Goal: Task Accomplishment & Management: Manage account settings

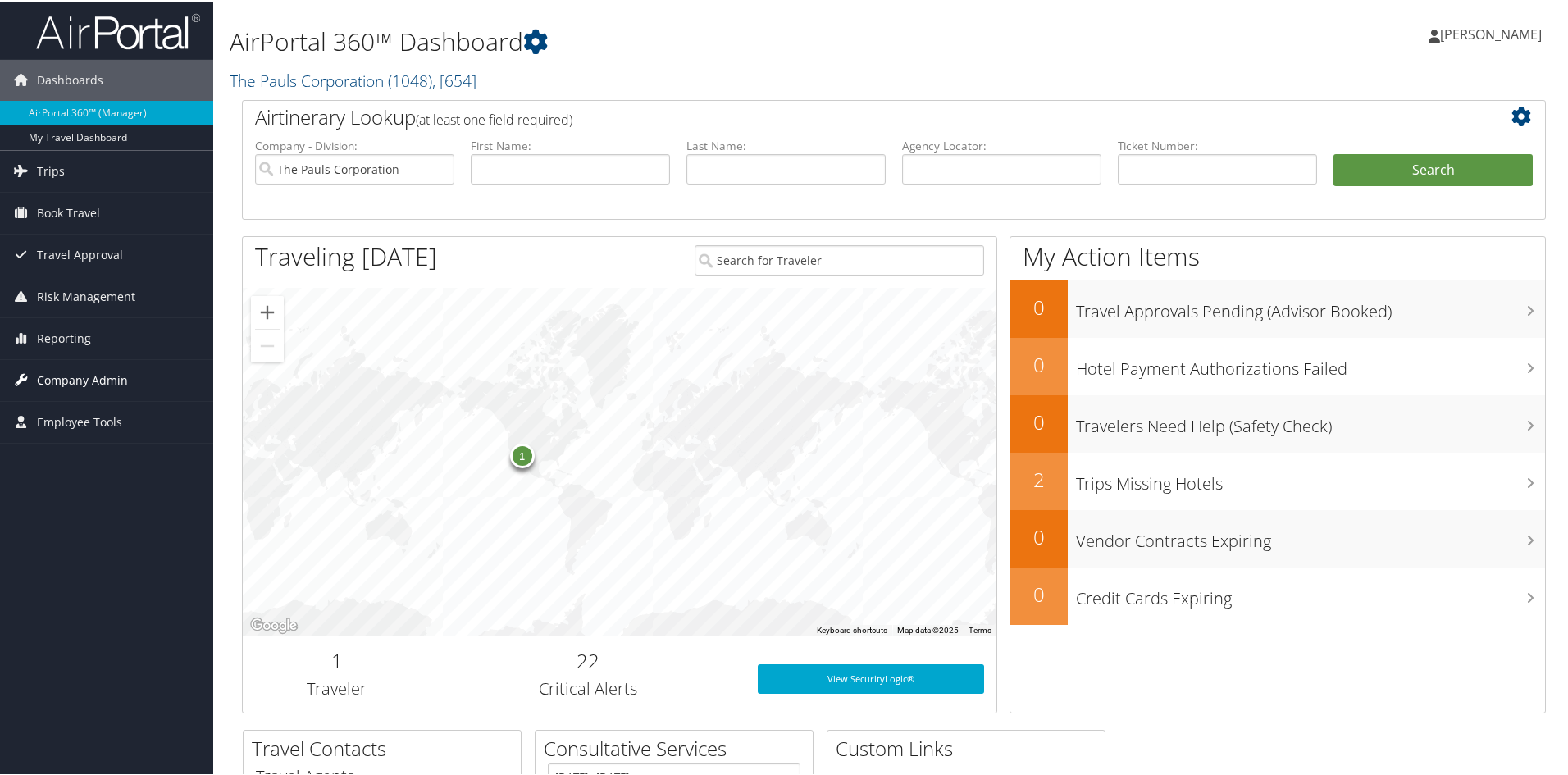
click at [75, 374] on span "Company Admin" at bounding box center [82, 379] width 91 height 41
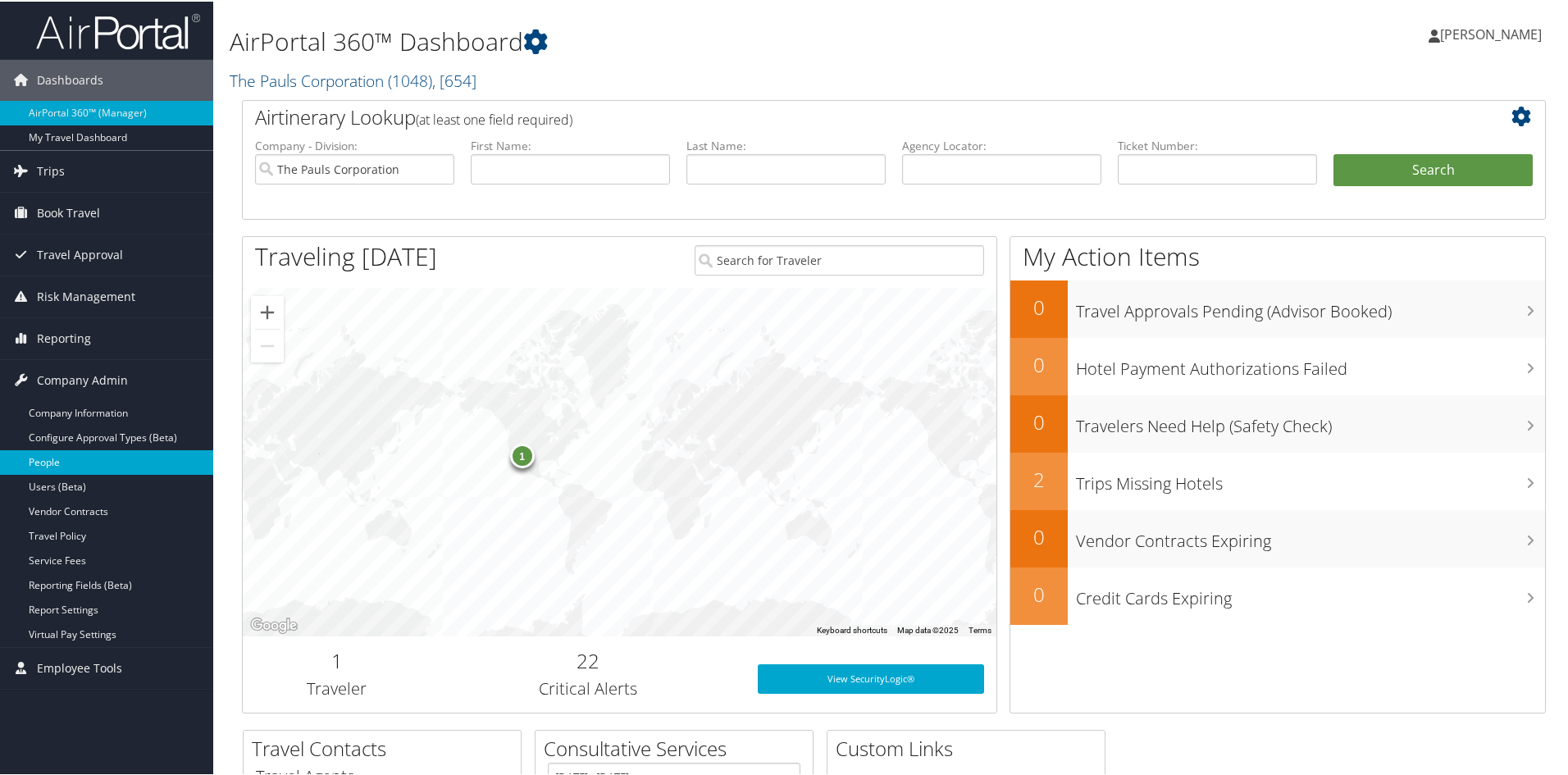
click at [53, 455] on link "People" at bounding box center [107, 460] width 213 height 25
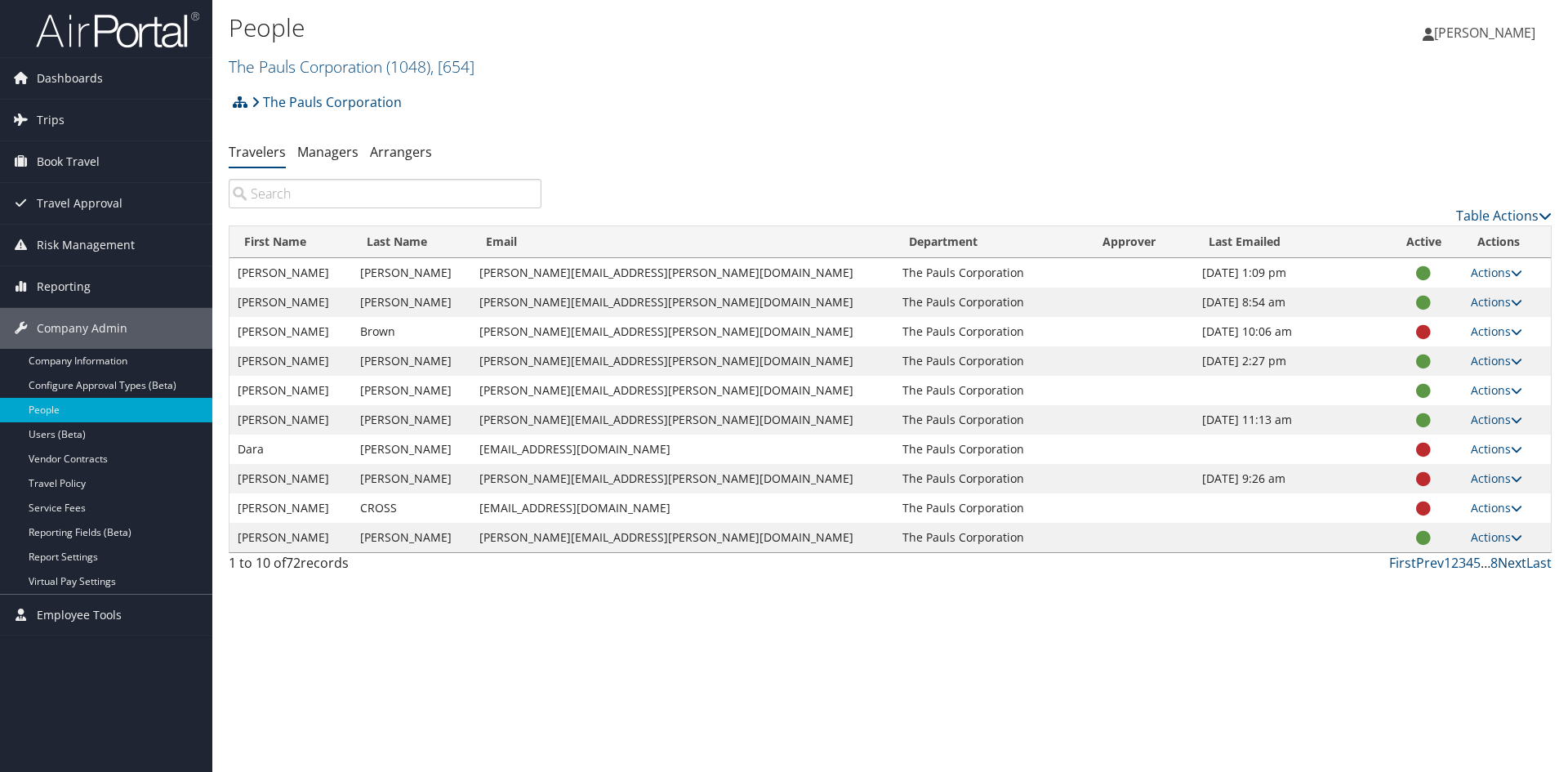
click at [1514, 563] on link "Next" at bounding box center [1512, 562] width 29 height 18
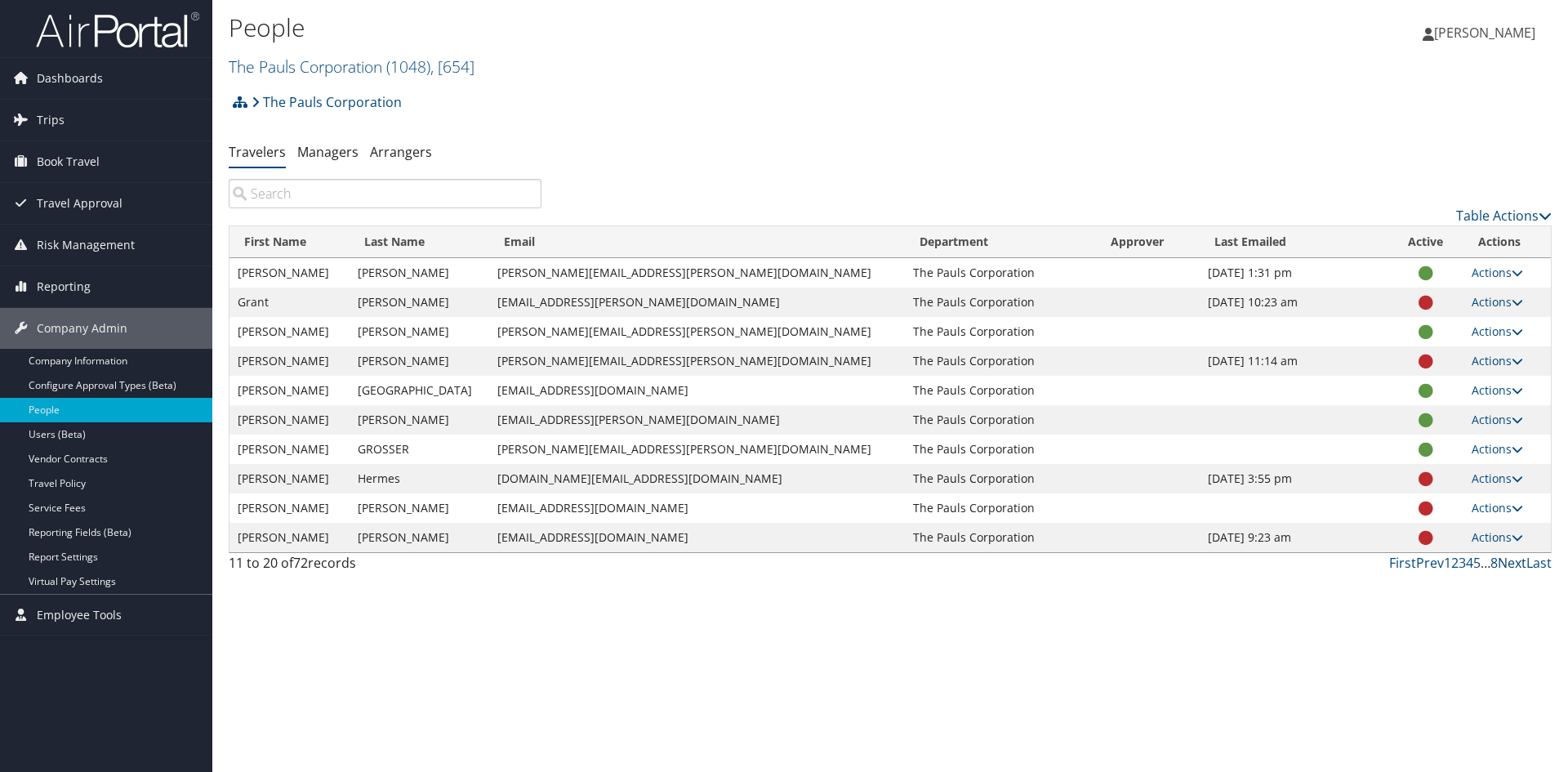
click at [1514, 561] on link "Next" at bounding box center [1512, 562] width 29 height 18
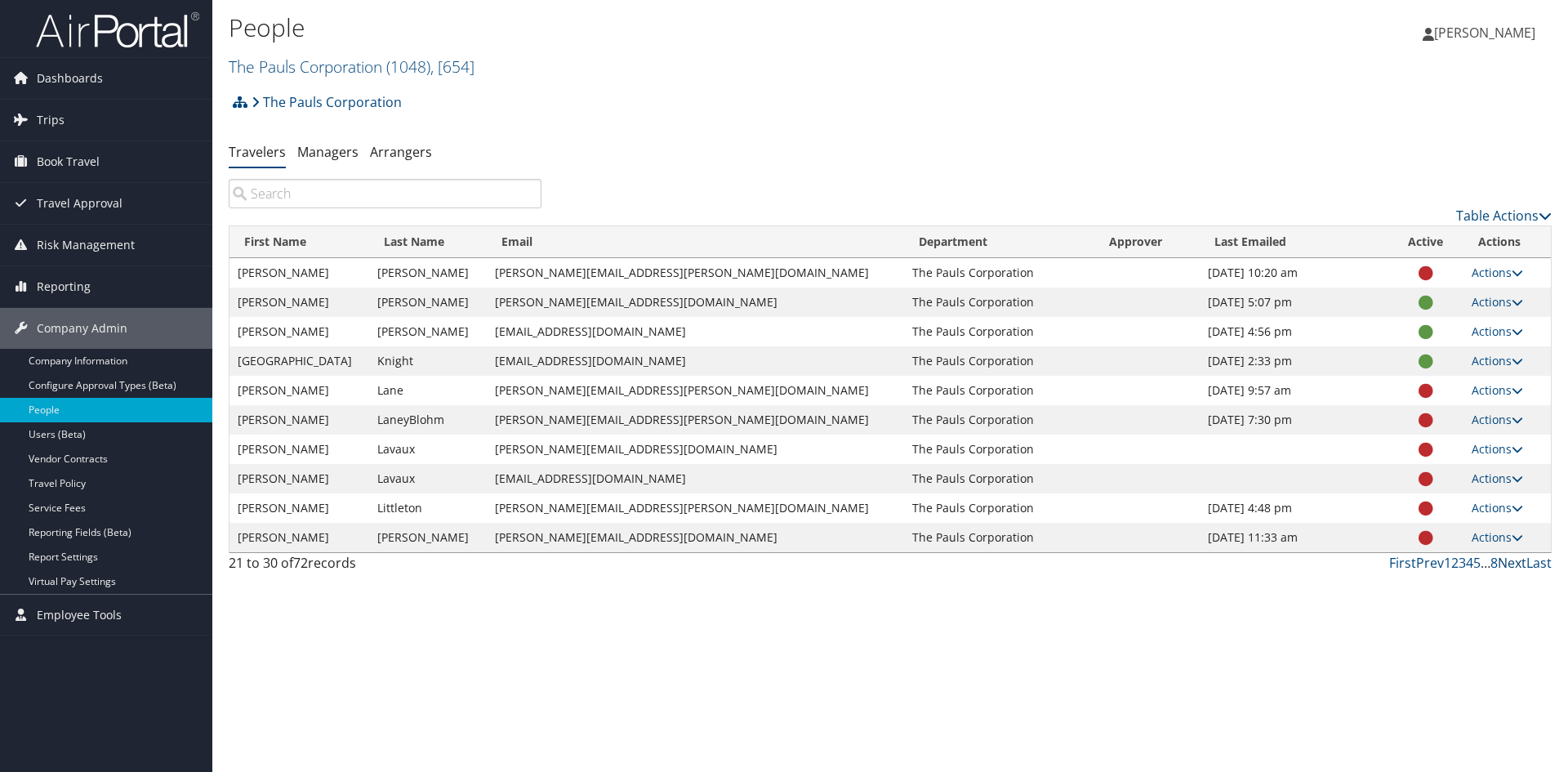
click at [1514, 561] on link "Next" at bounding box center [1512, 562] width 29 height 18
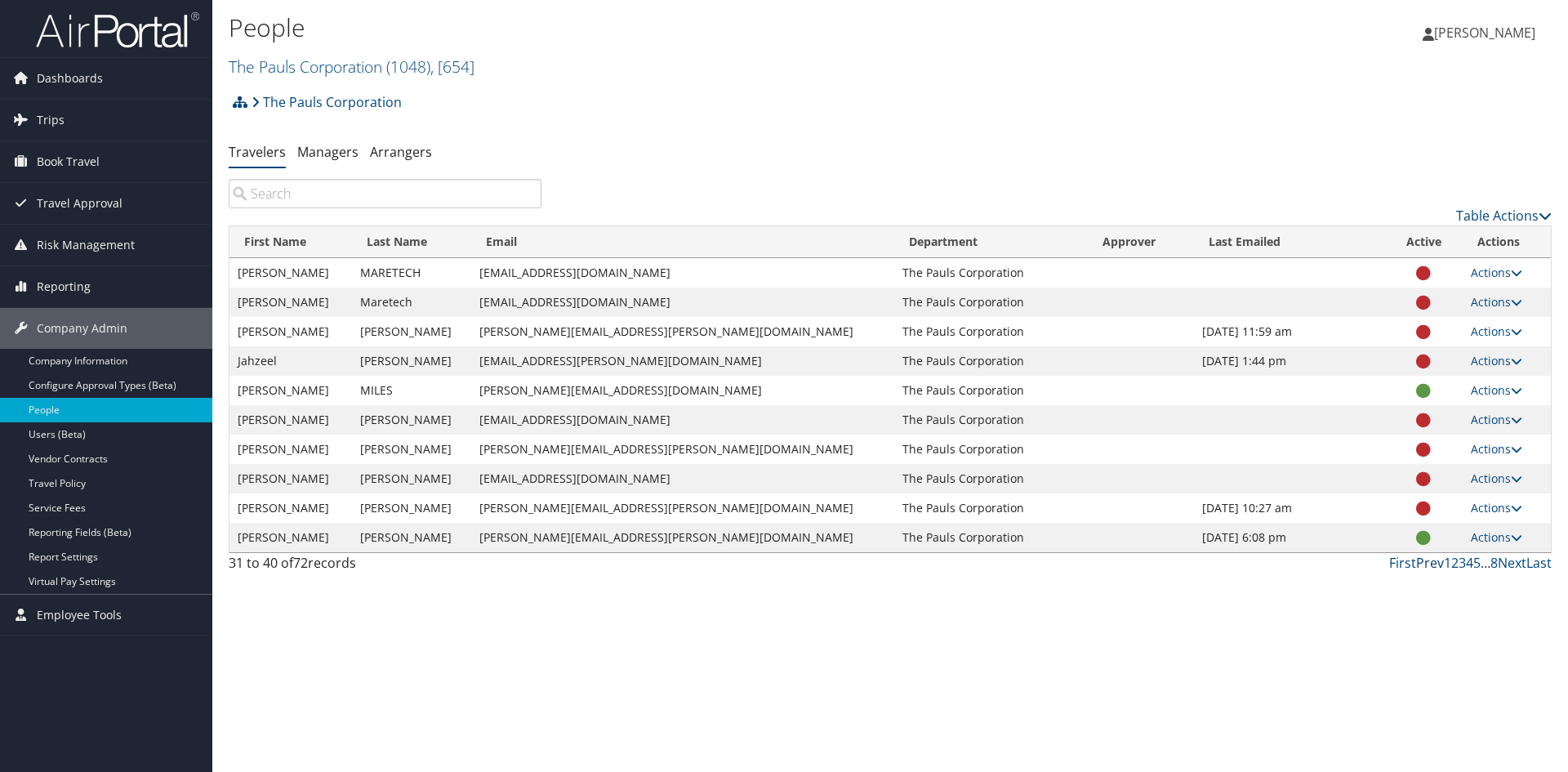
click at [1428, 561] on link "Prev" at bounding box center [1430, 562] width 28 height 18
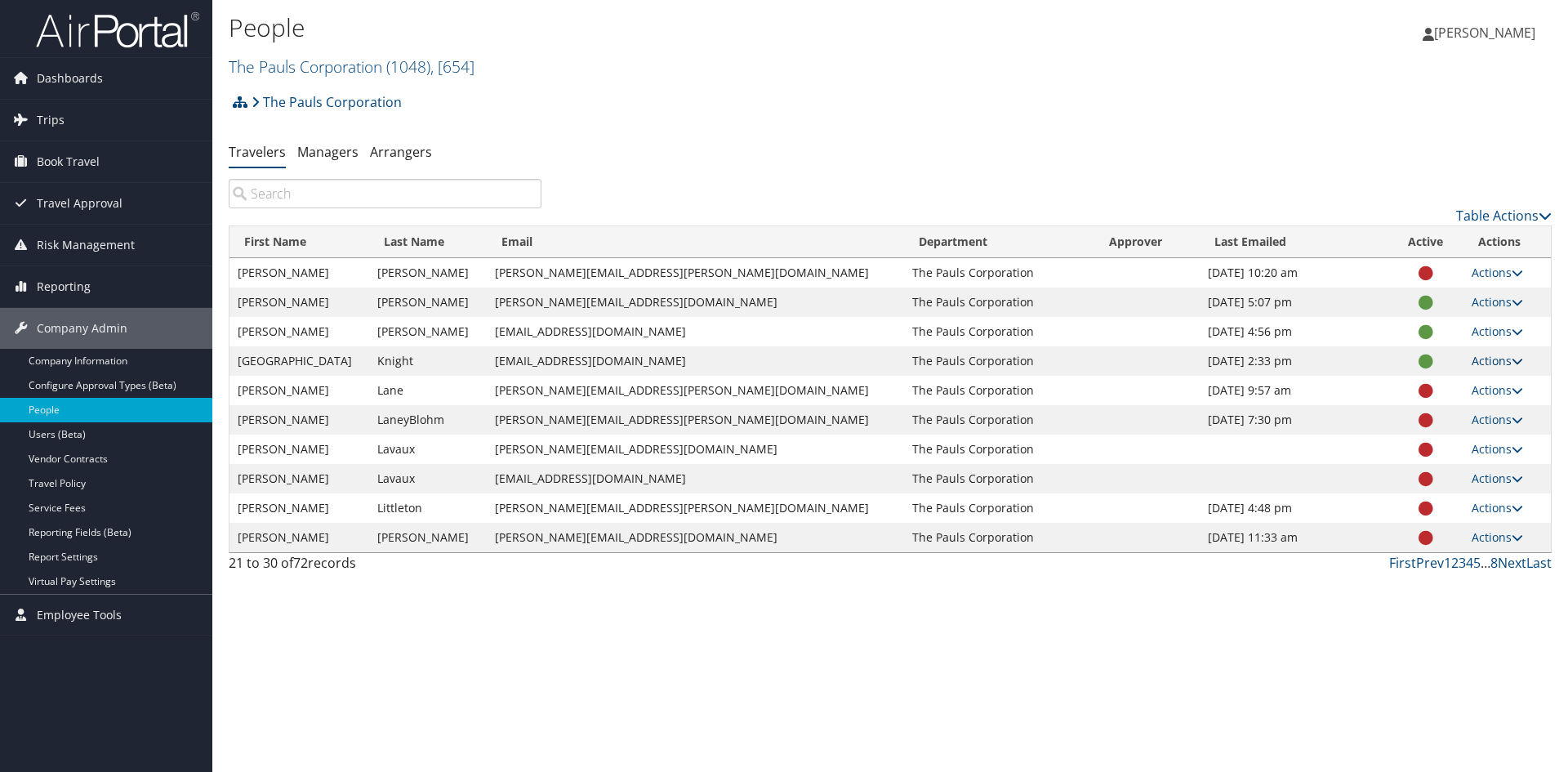
click at [1512, 359] on icon at bounding box center [1517, 360] width 11 height 11
click at [417, 189] on input "search" at bounding box center [385, 194] width 313 height 30
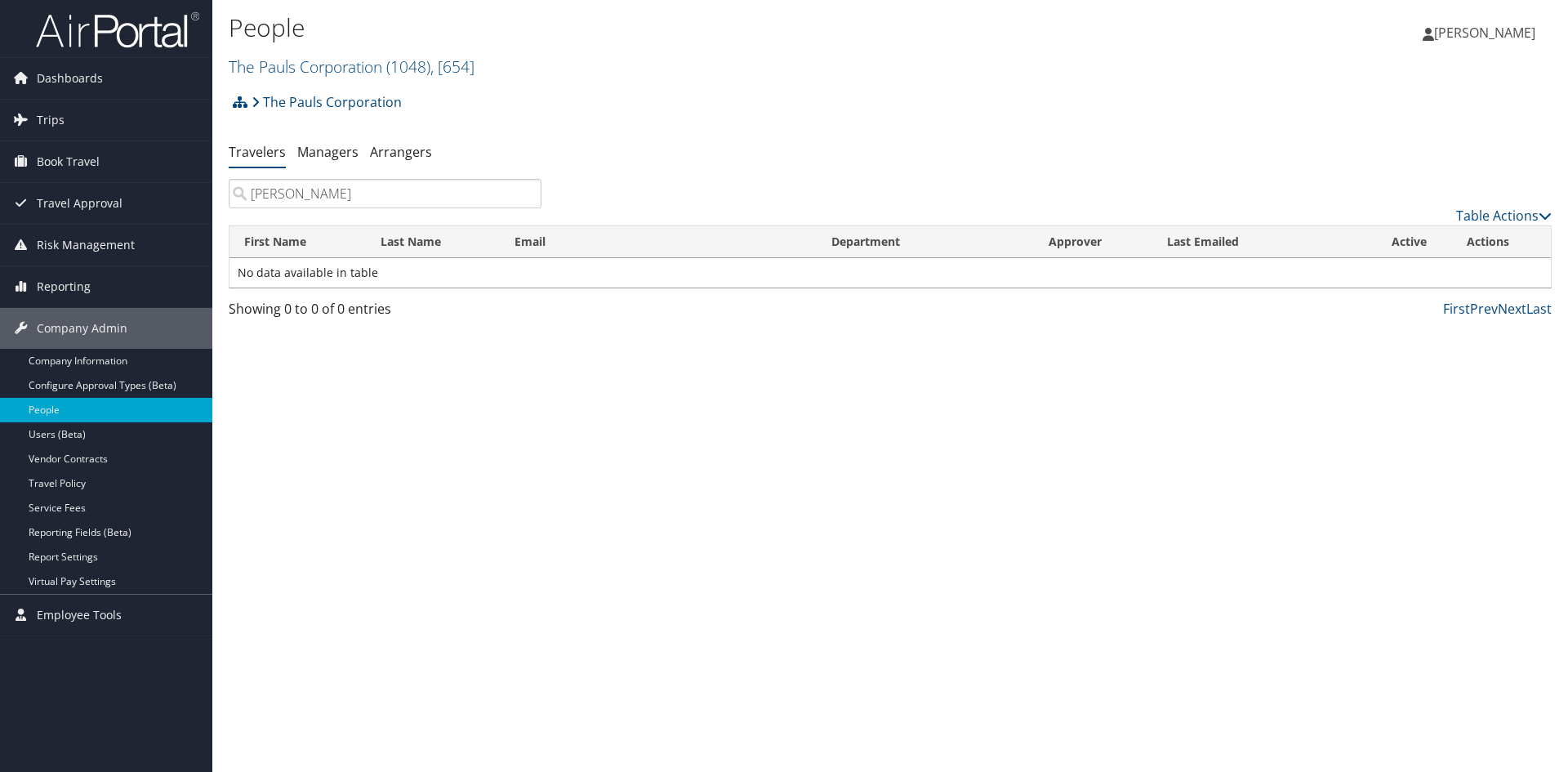
drag, startPoint x: 527, startPoint y: 194, endPoint x: 519, endPoint y: 173, distance: 22.5
click at [519, 173] on div "The Pauls Corporation Account Structure The Pauls Corporation (1048) × Create C…" at bounding box center [890, 206] width 1323 height 242
type input "victor"
click at [342, 150] on link "Managers" at bounding box center [328, 151] width 61 height 18
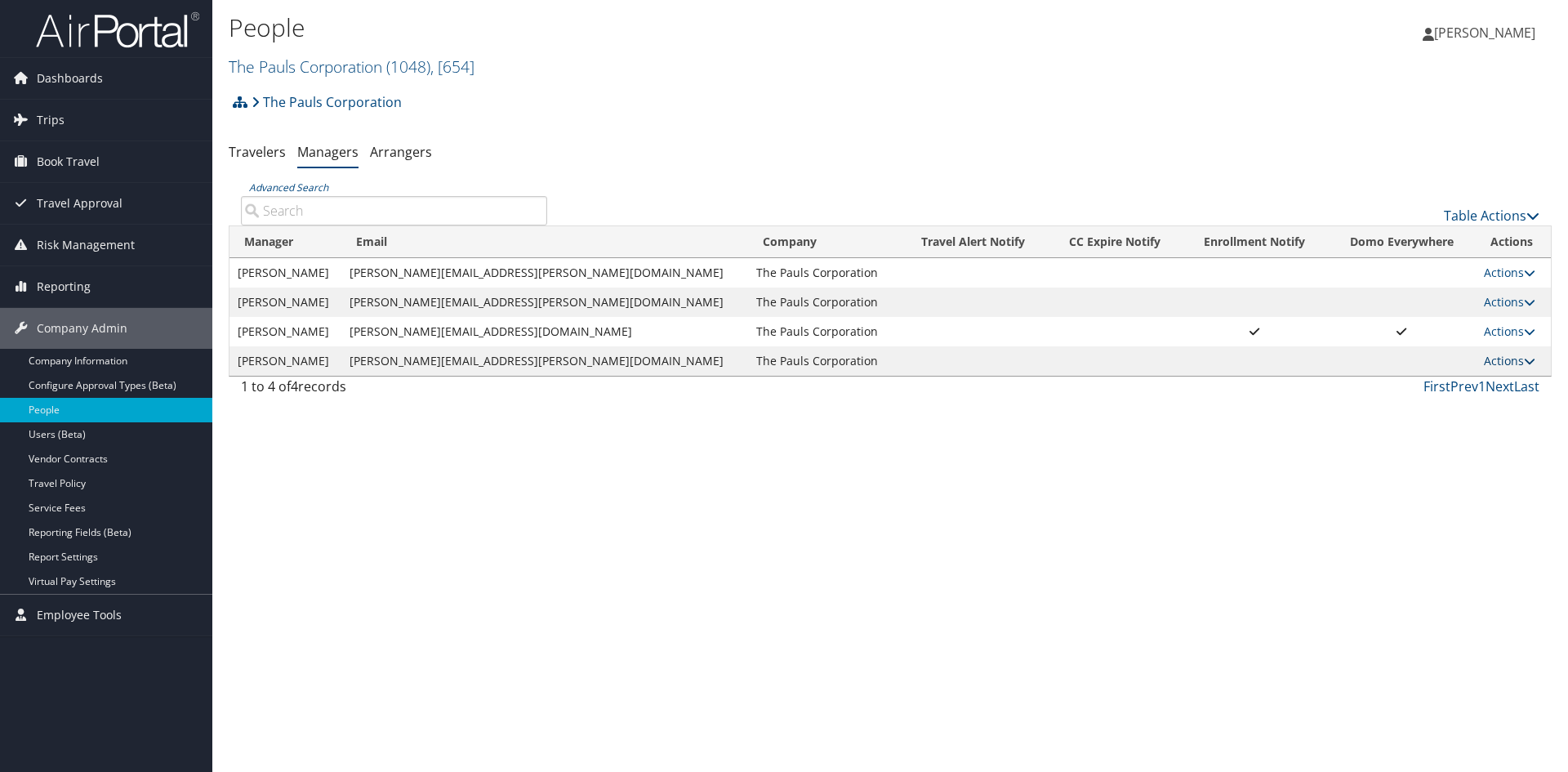
click at [1524, 365] on icon at bounding box center [1529, 360] width 11 height 11
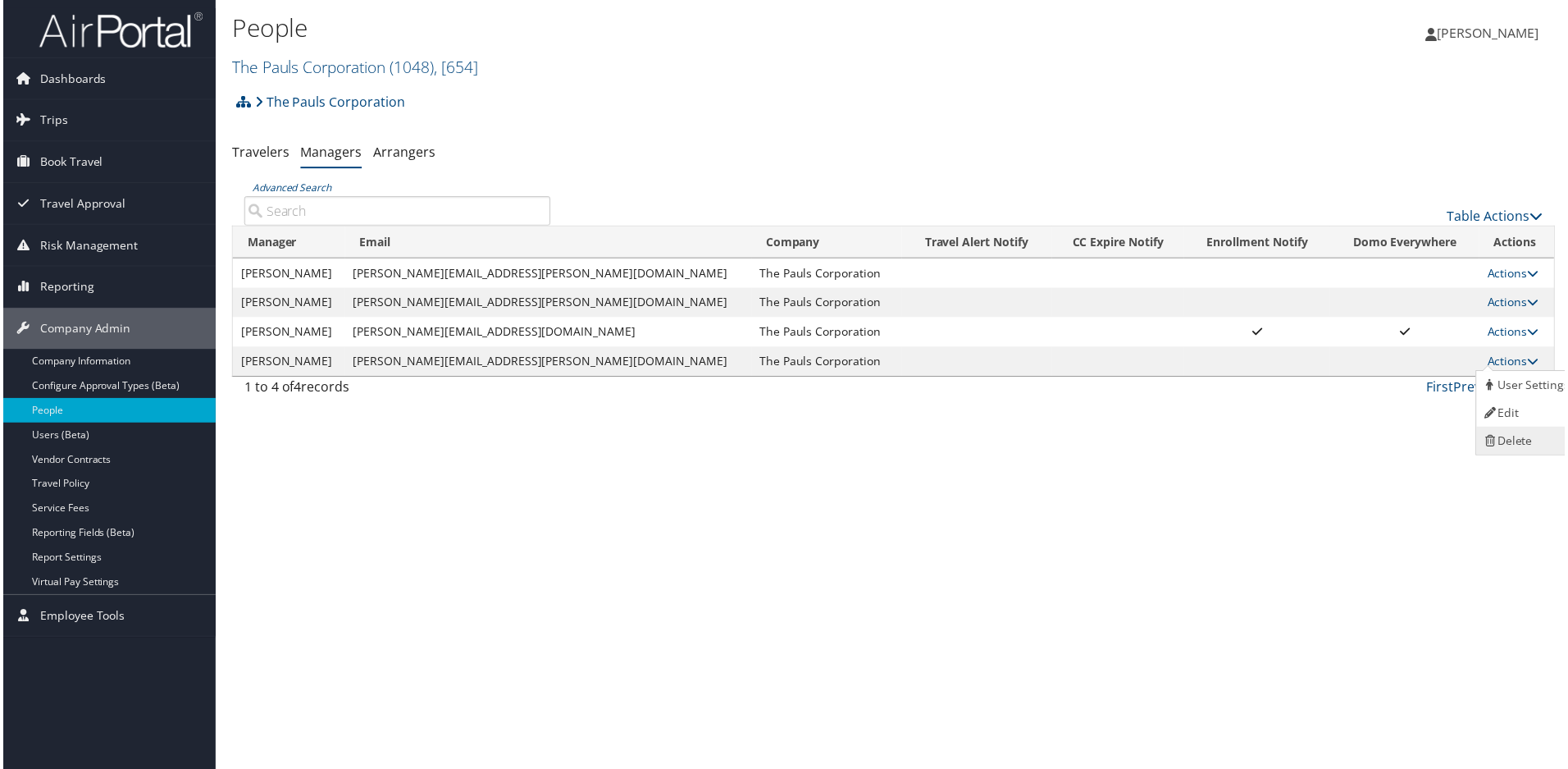
click at [1514, 440] on link "Delete" at bounding box center [1530, 442] width 101 height 28
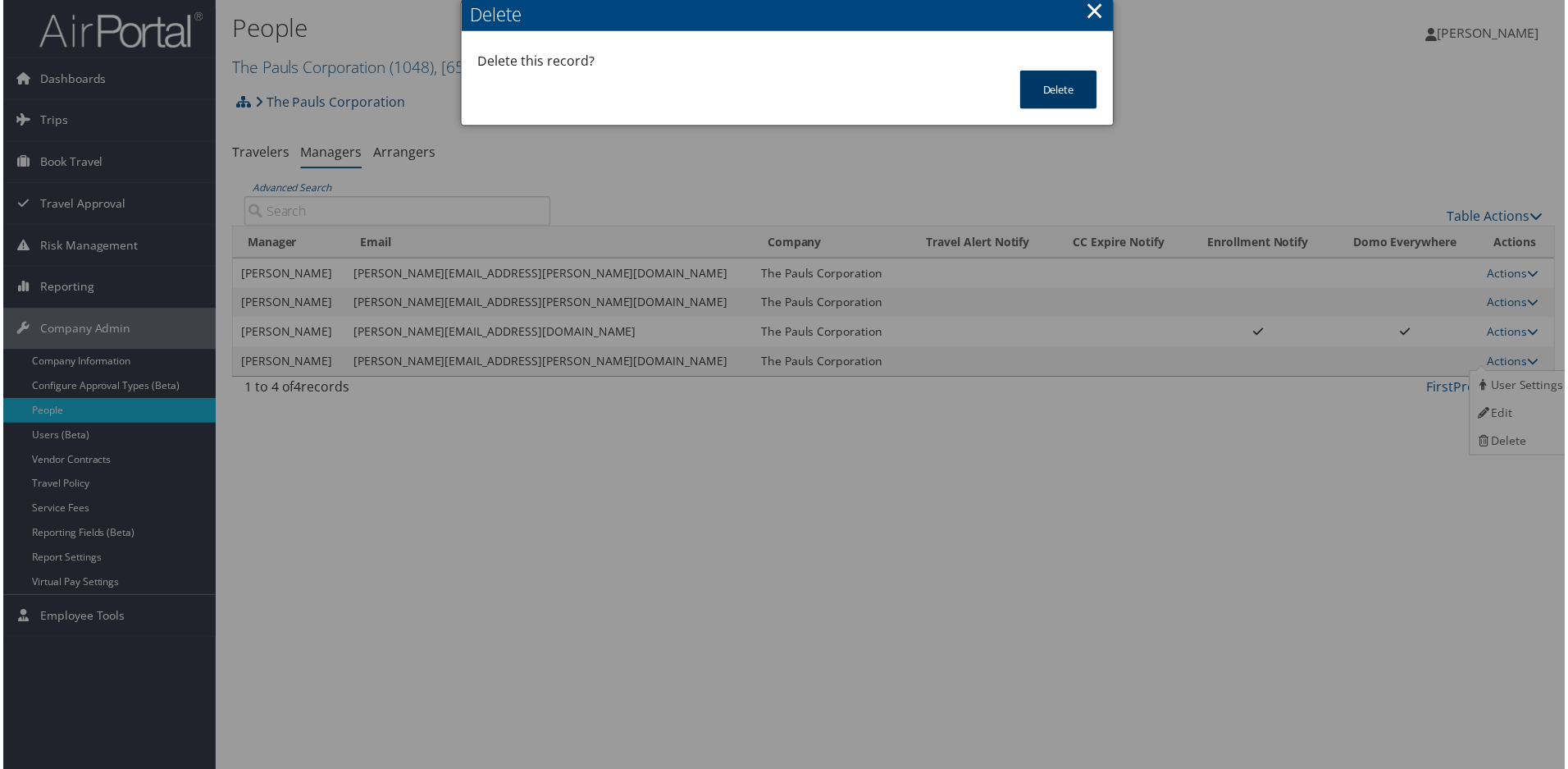
click at [1061, 89] on button "Delete" at bounding box center [1060, 90] width 77 height 38
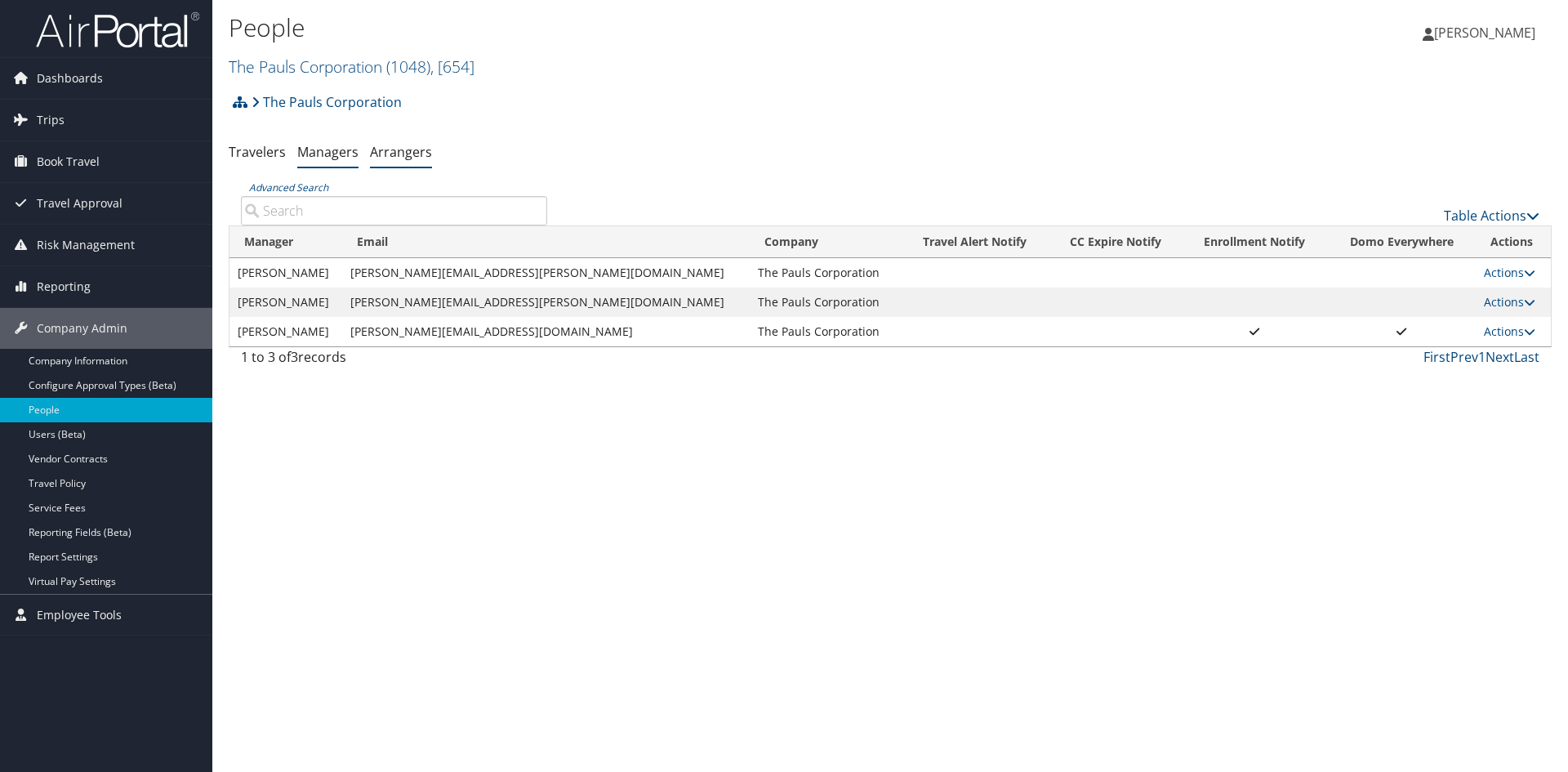
click at [413, 149] on link "Arrangers" at bounding box center [401, 151] width 62 height 18
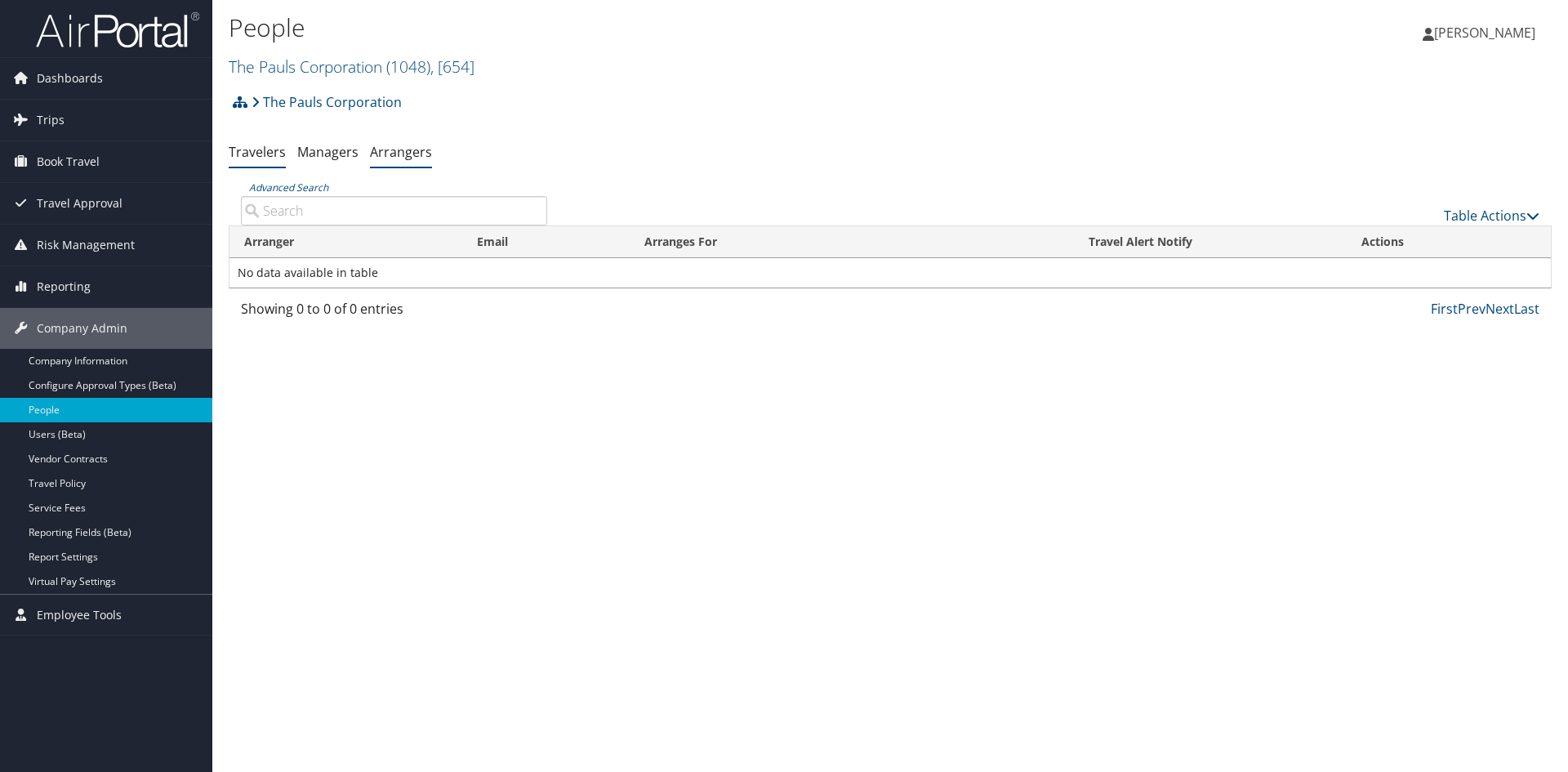
click at [249, 148] on link "Travelers" at bounding box center [257, 151] width 57 height 18
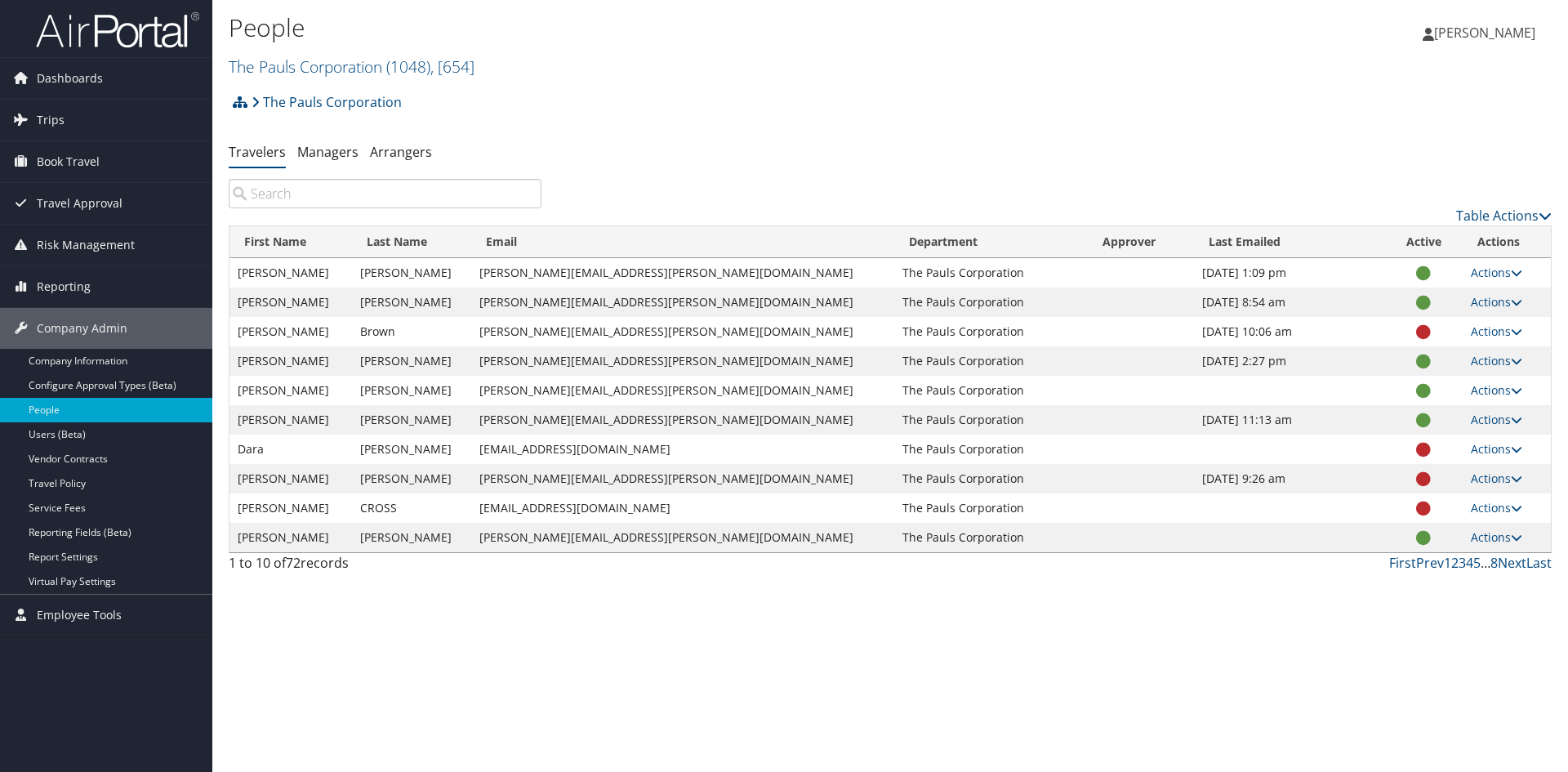
click at [374, 191] on input "search" at bounding box center [385, 194] width 313 height 30
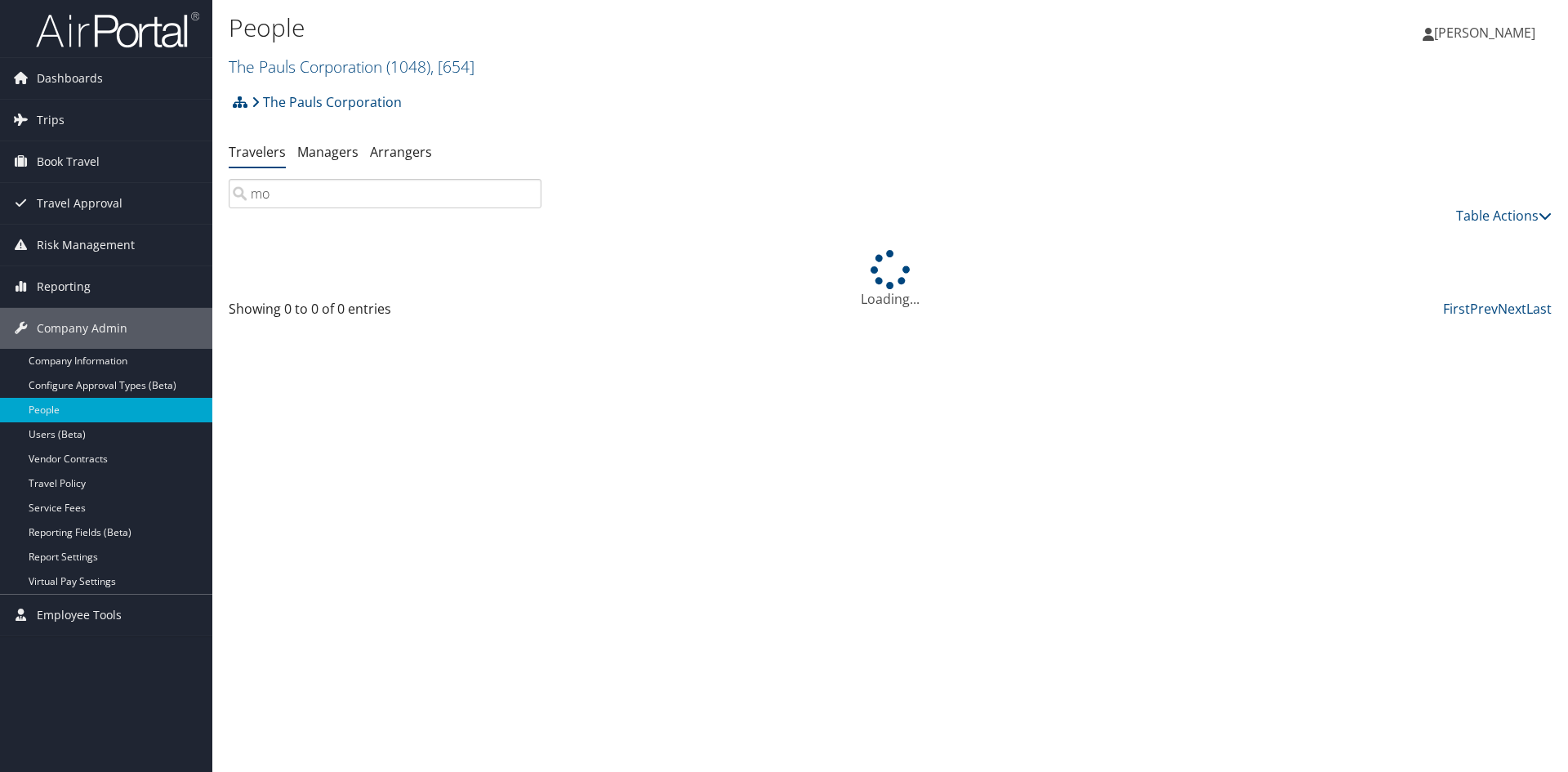
type input "m"
type input "b"
